Goal: Information Seeking & Learning: Check status

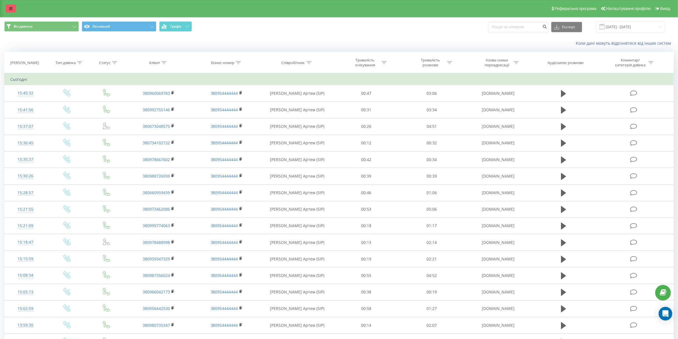
click at [7, 10] on link at bounding box center [11, 9] width 10 height 8
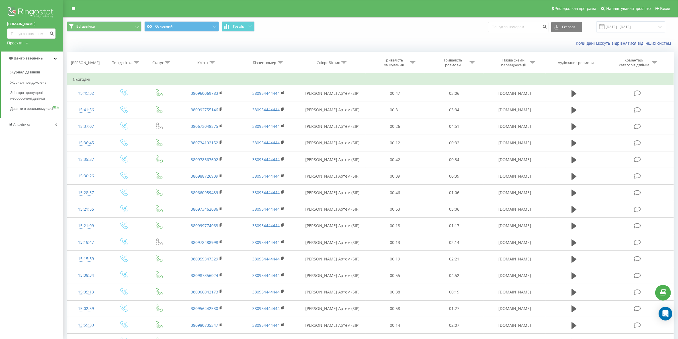
click at [92, 40] on div "Коли дані можуть відрізнятися вiд інших систем" at bounding box center [370, 43] width 615 height 14
click at [72, 9] on icon at bounding box center [73, 9] width 3 height 4
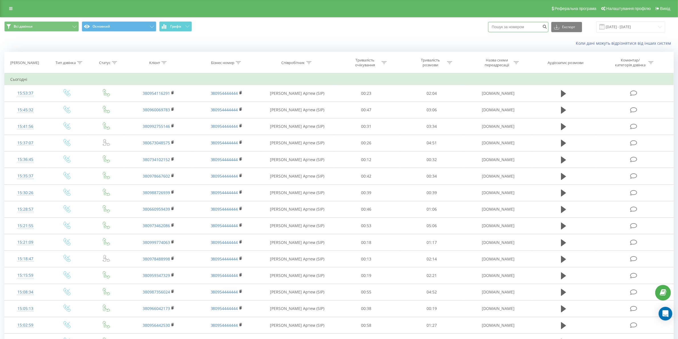
click at [527, 26] on input at bounding box center [518, 27] width 60 height 10
paste input "380988726939"
type input "380988726939"
click at [547, 28] on icon "submit" at bounding box center [544, 25] width 5 height 3
